Goal: Find specific page/section: Find specific page/section

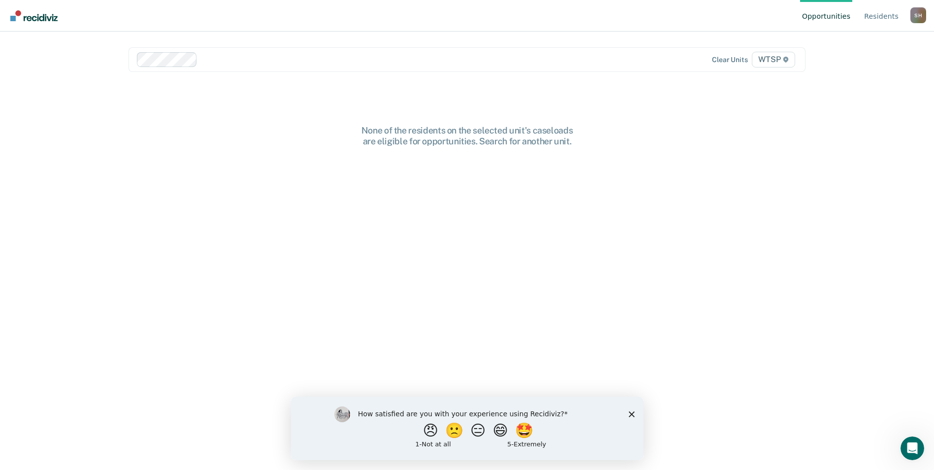
click at [630, 413] on polygon "Close survey" at bounding box center [631, 414] width 6 height 6
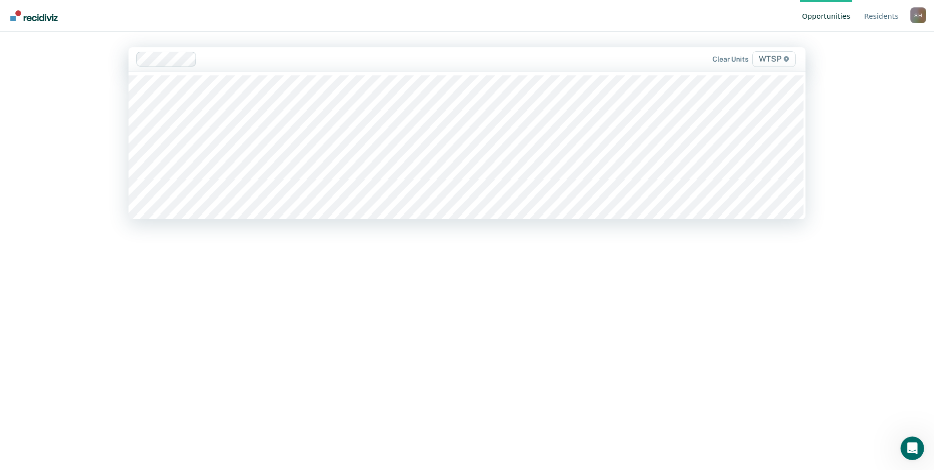
click at [46, 254] on div "Opportunities Resident s Stacy D. Herron S H Profile How it works Log Out 525 r…" at bounding box center [467, 235] width 934 height 470
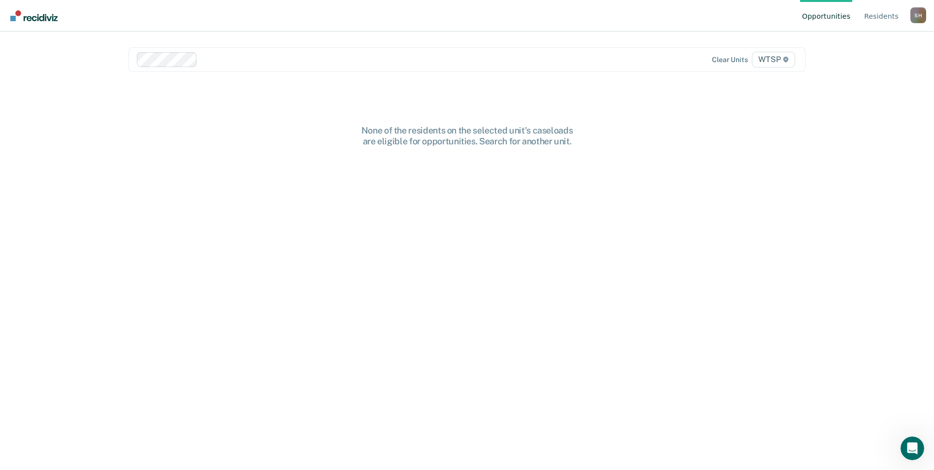
click at [772, 59] on span "WTSP" at bounding box center [773, 60] width 43 height 16
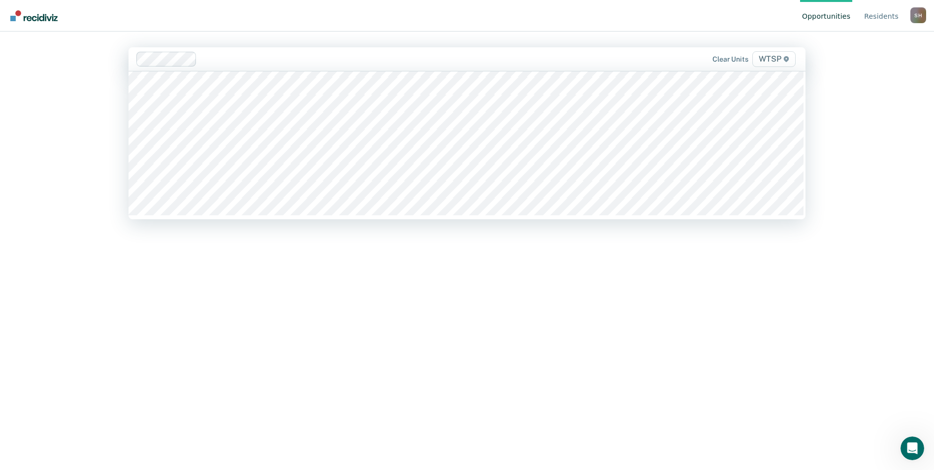
scroll to position [8904, 0]
